Goal: Transaction & Acquisition: Obtain resource

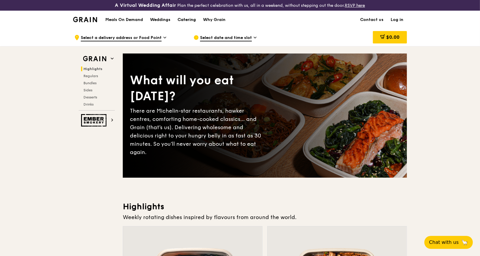
click at [189, 19] on div "Catering" at bounding box center [187, 20] width 18 height 18
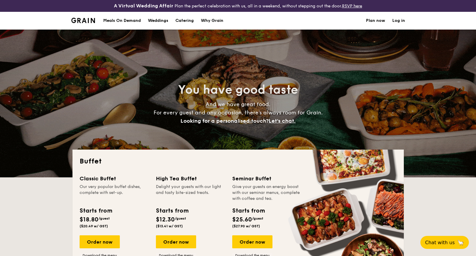
select select
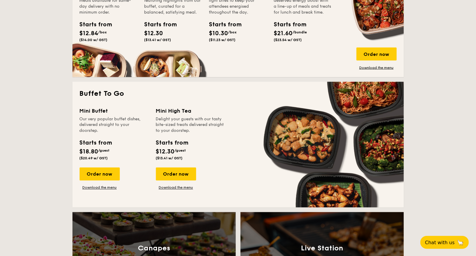
scroll to position [263, 0]
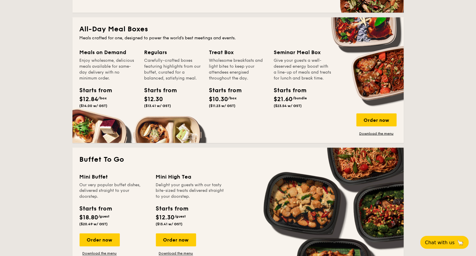
click at [367, 133] on link "Download the menu" at bounding box center [377, 133] width 40 height 5
click at [317, 35] on div "All-Day Meal Boxes Meals crafted for one, designed to power the world's best me…" at bounding box center [239, 80] width 332 height 126
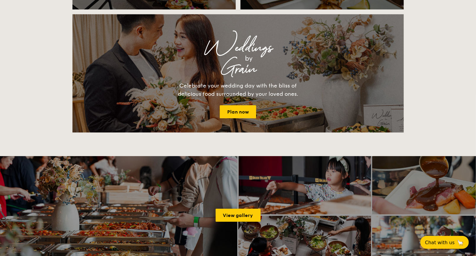
scroll to position [756, 0]
